Goal: Book appointment/travel/reservation

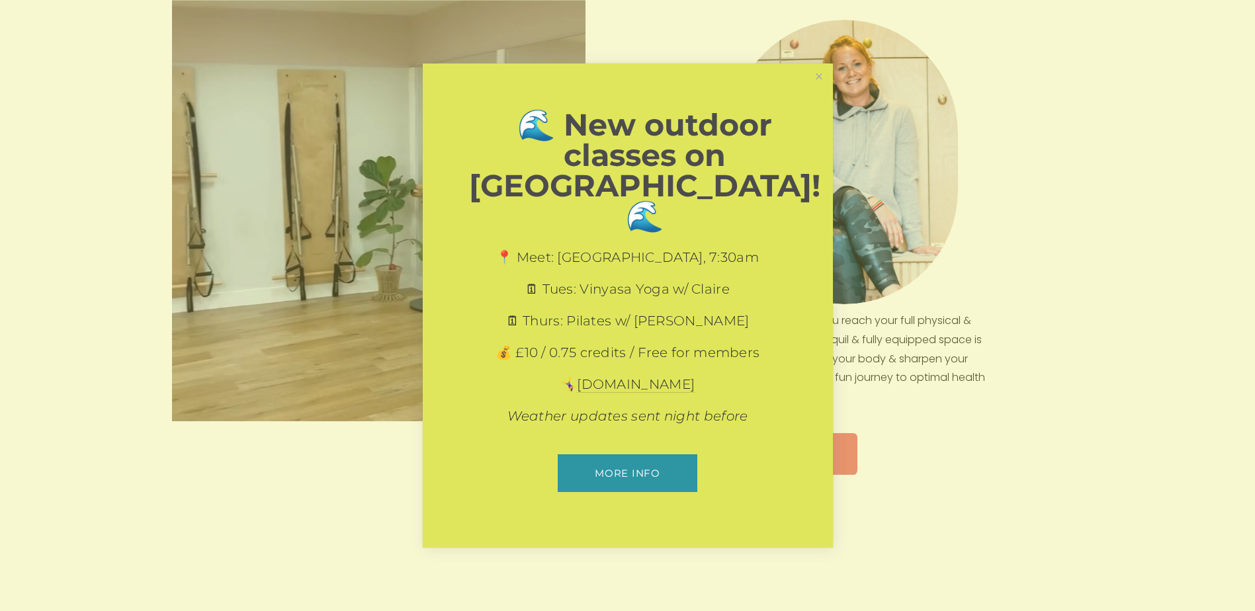
scroll to position [595, 0]
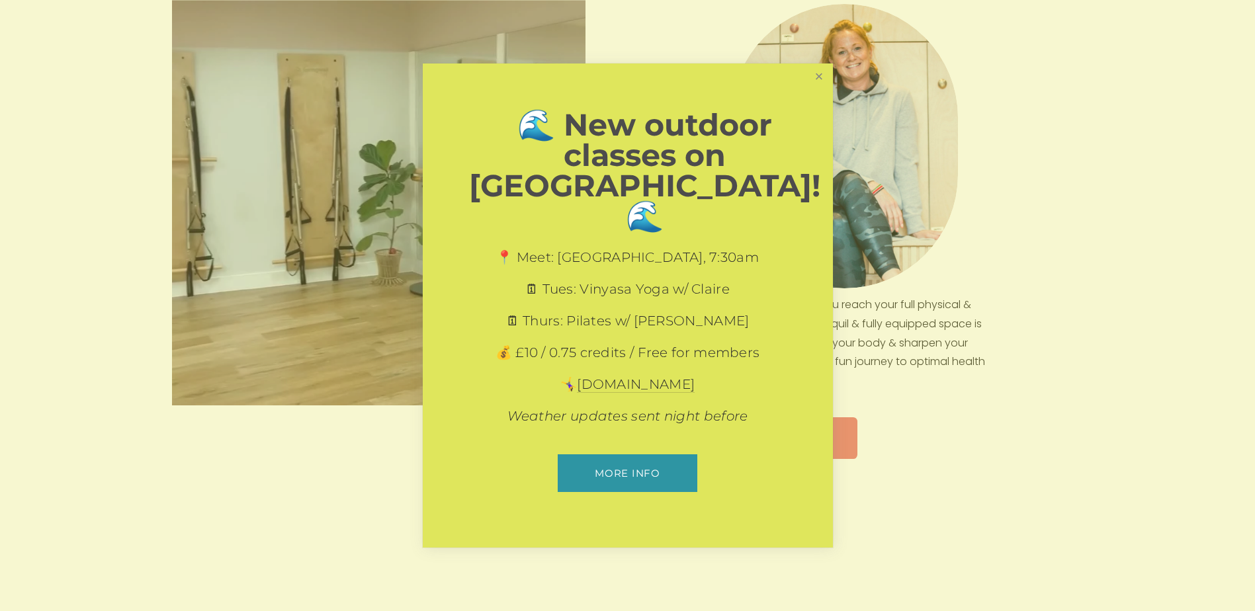
click at [821, 89] on link "Close" at bounding box center [818, 76] width 23 height 23
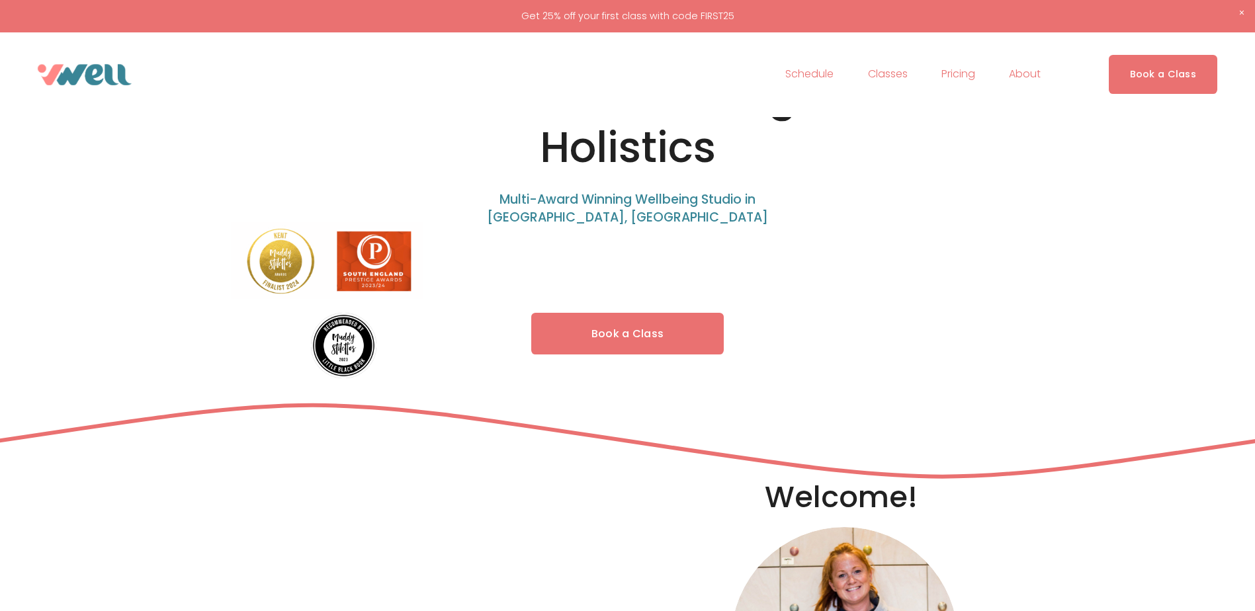
scroll to position [0, 0]
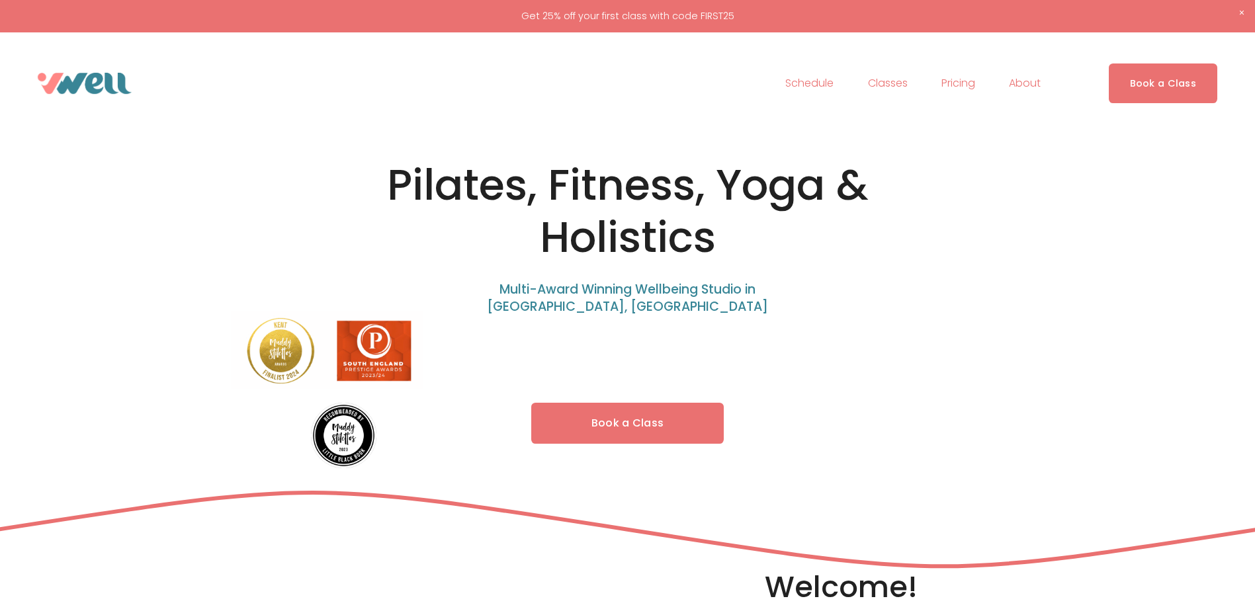
click at [813, 85] on link "Schedule" at bounding box center [809, 83] width 48 height 21
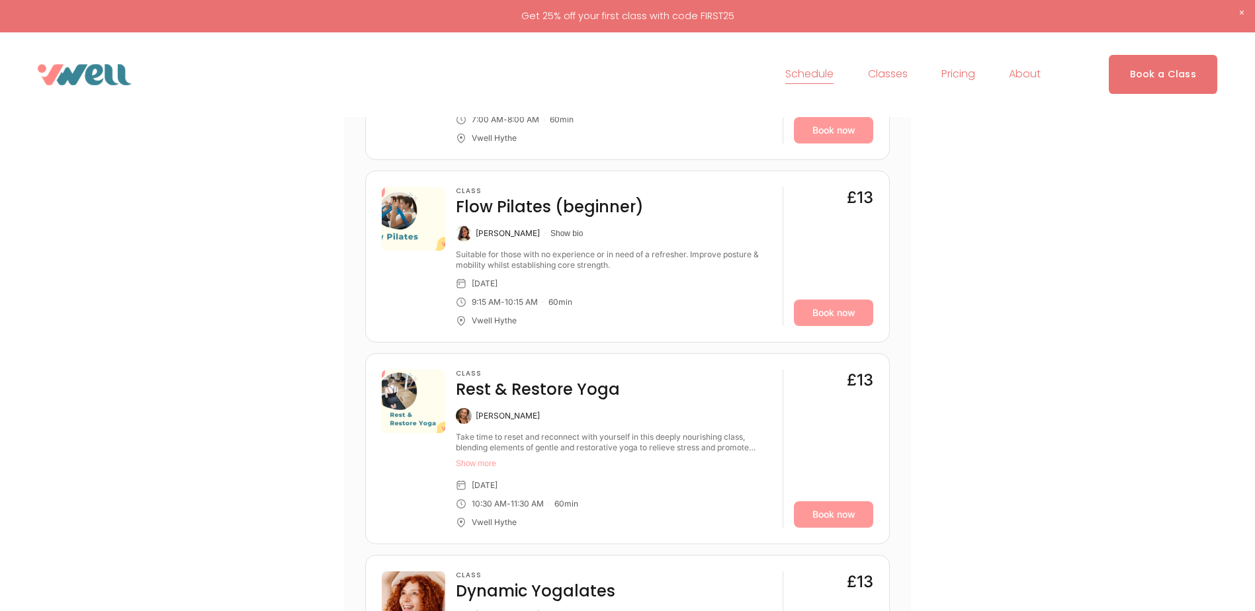
scroll to position [1720, 0]
click at [837, 314] on link "Book now" at bounding box center [833, 314] width 79 height 26
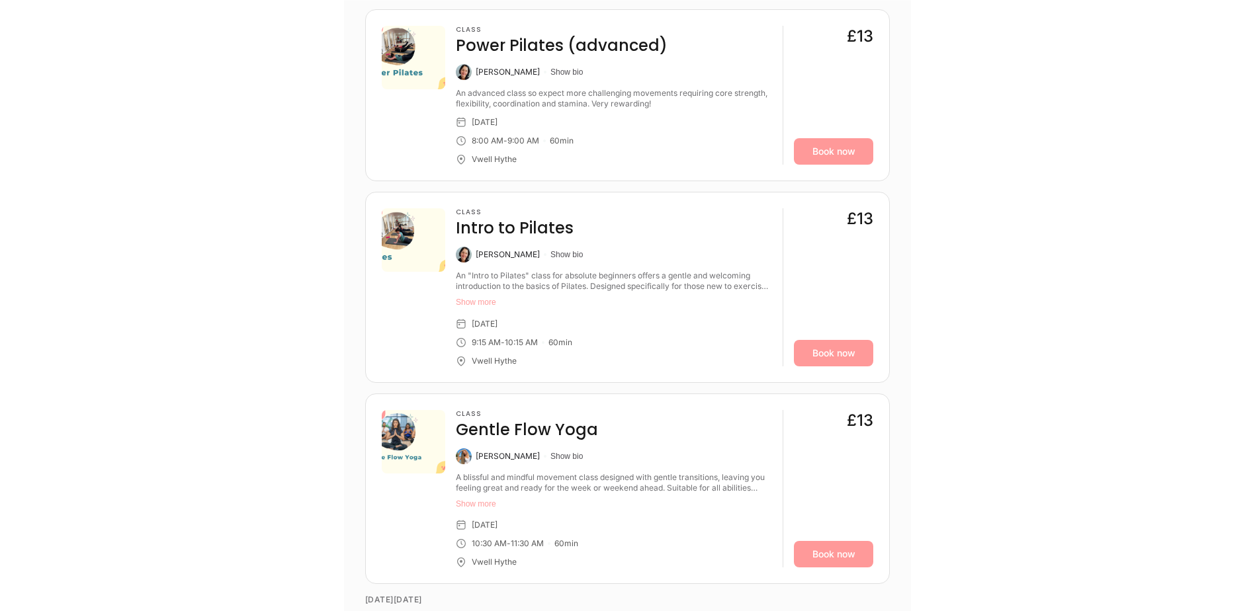
scroll to position [2712, 0]
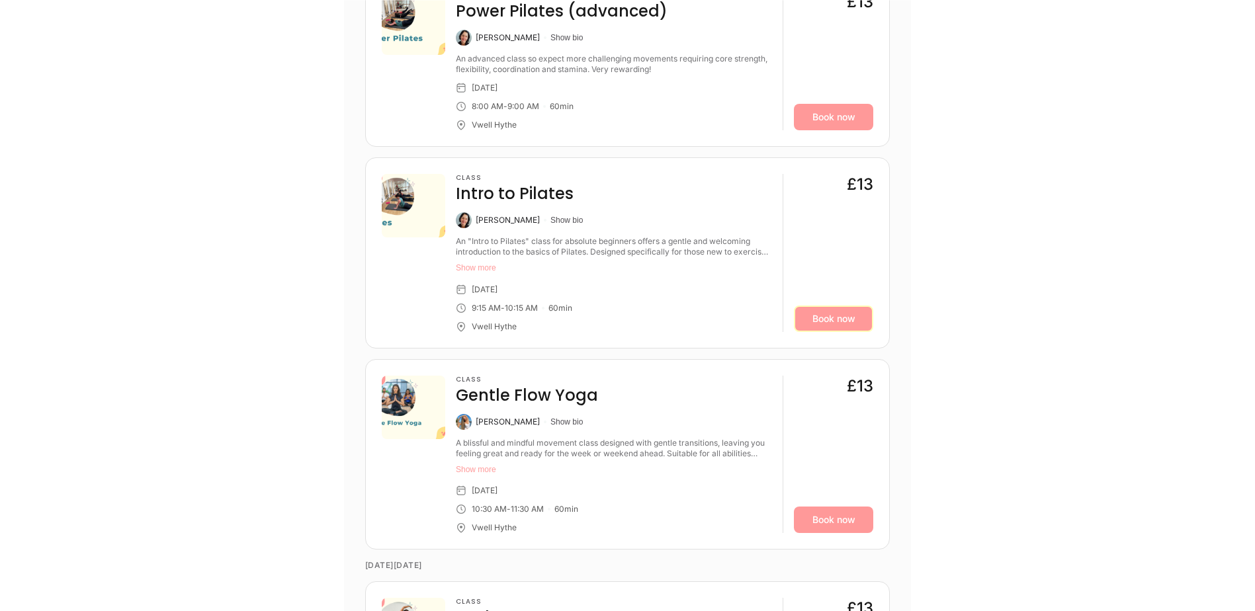
click at [839, 329] on link "Book now" at bounding box center [833, 319] width 79 height 26
click at [834, 319] on link "Book now" at bounding box center [833, 319] width 79 height 26
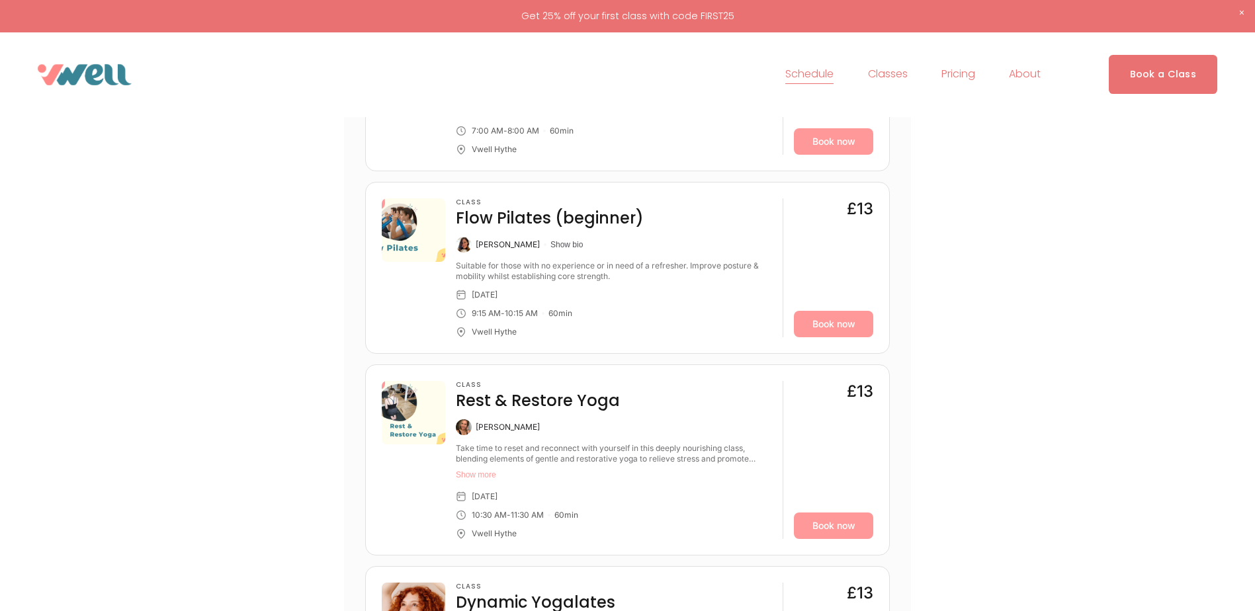
scroll to position [1720, 0]
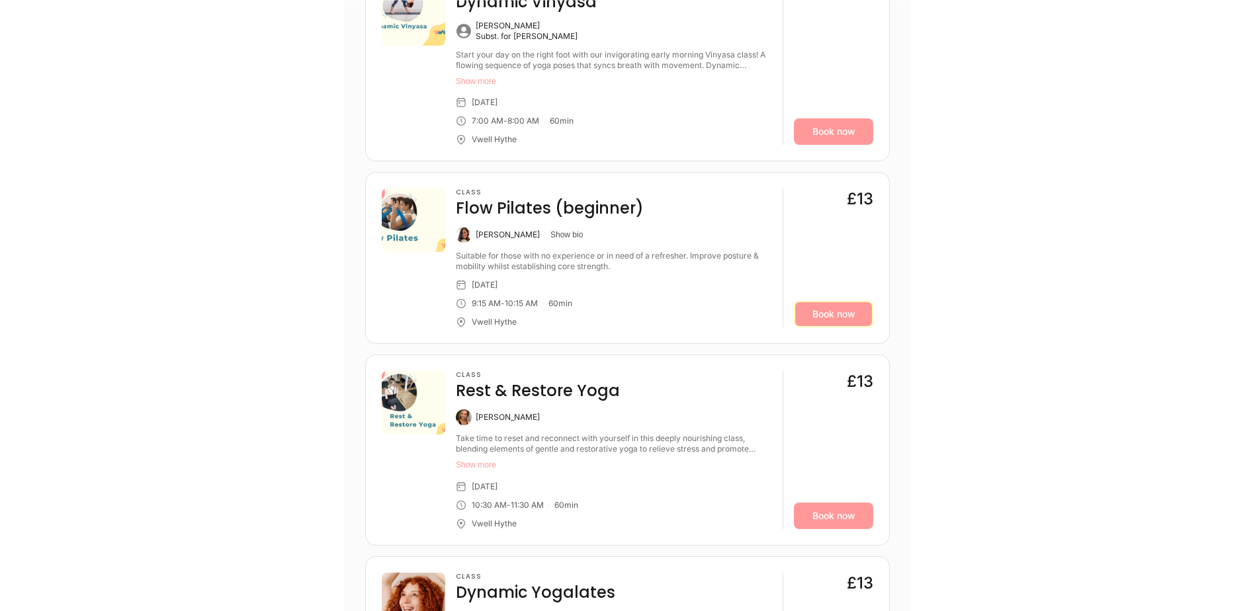
click at [852, 312] on link "Book now" at bounding box center [833, 314] width 79 height 26
